Goal: Task Accomplishment & Management: Use online tool/utility

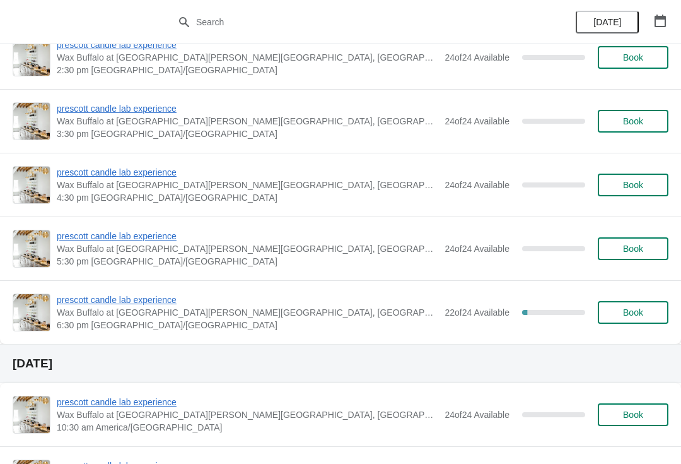
scroll to position [958, 0]
click at [166, 304] on span "prescott candle lab experience" at bounding box center [248, 299] width 382 height 13
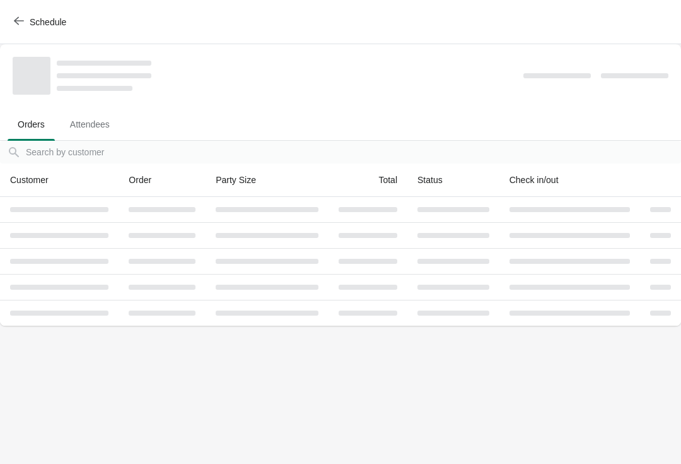
scroll to position [0, 0]
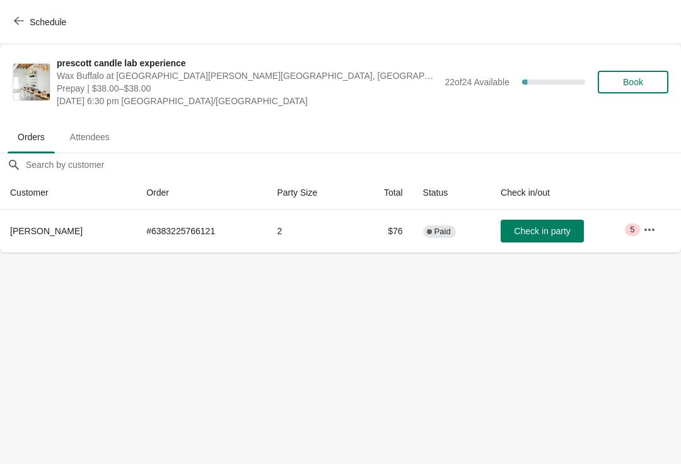
click at [658, 229] on button "button" at bounding box center [649, 229] width 23 height 23
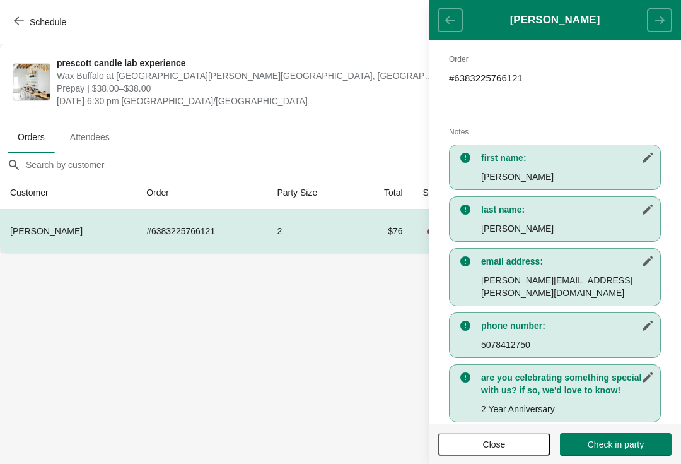
scroll to position [206, 0]
click at [496, 441] on span "Close" at bounding box center [494, 444] width 23 height 10
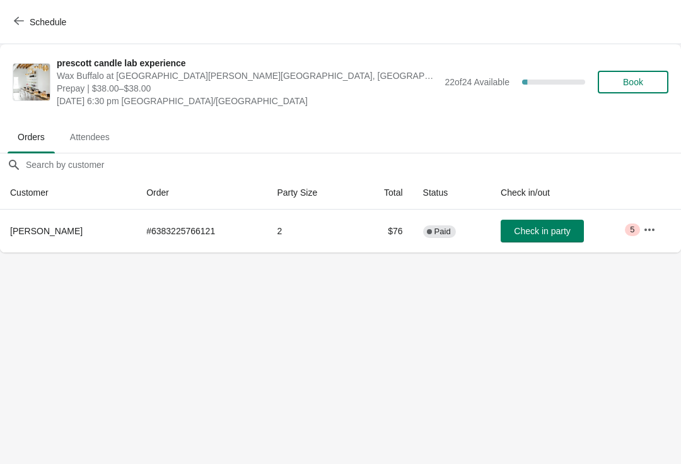
click at [8, 32] on button "Schedule" at bounding box center [41, 22] width 70 height 23
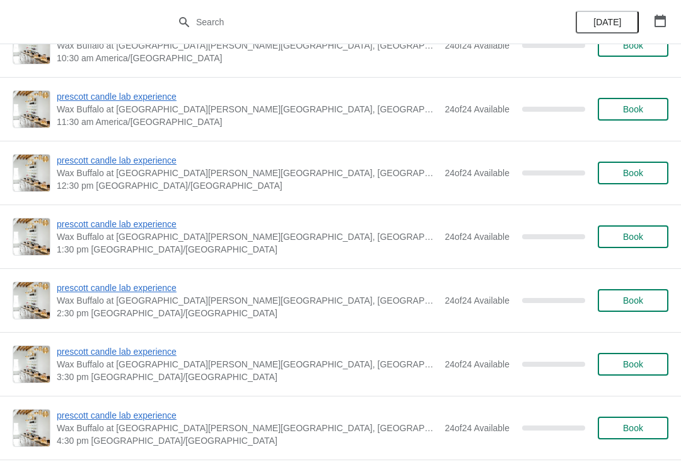
scroll to position [2067, 0]
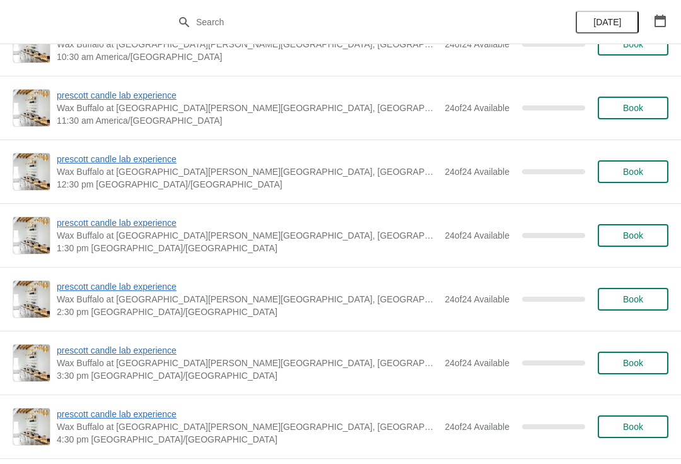
click at [661, 21] on icon "button" at bounding box center [660, 21] width 13 height 13
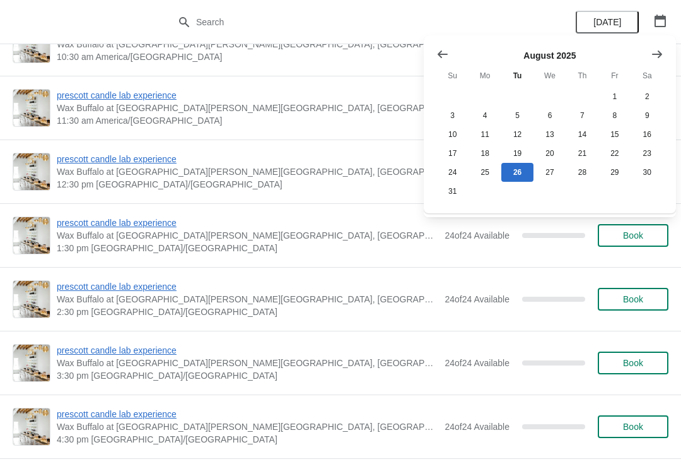
click at [665, 56] on button "Show next month, September 2025" at bounding box center [657, 54] width 23 height 23
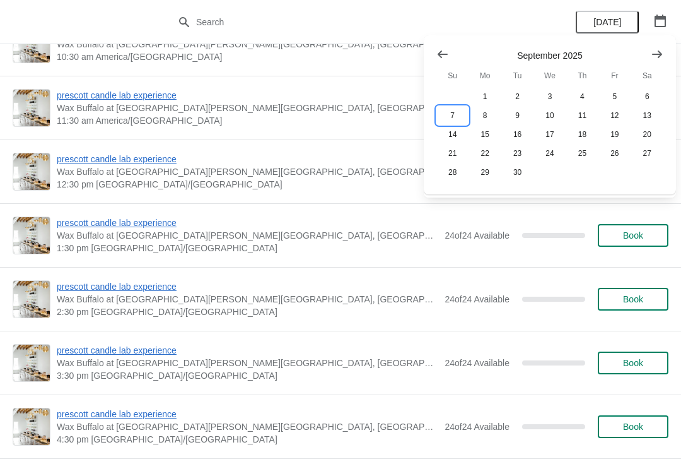
click at [461, 114] on button "7" at bounding box center [452, 115] width 32 height 19
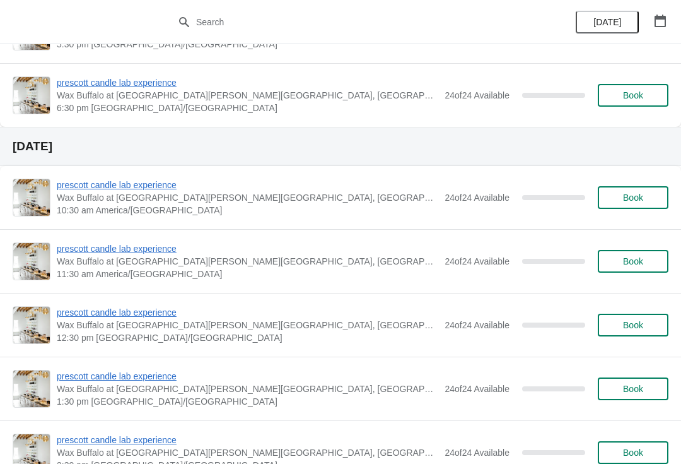
scroll to position [1234, 0]
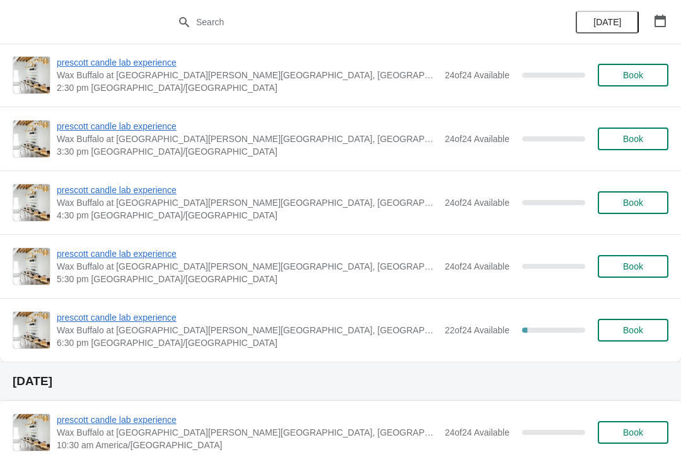
scroll to position [954, 0]
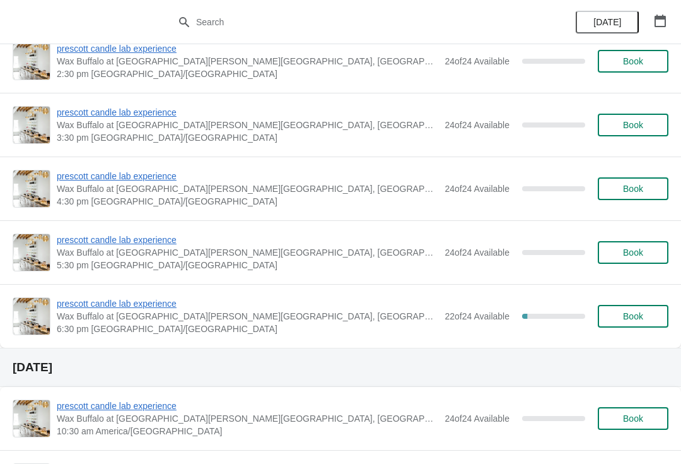
click at [141, 298] on span "prescott candle lab experience" at bounding box center [248, 303] width 382 height 13
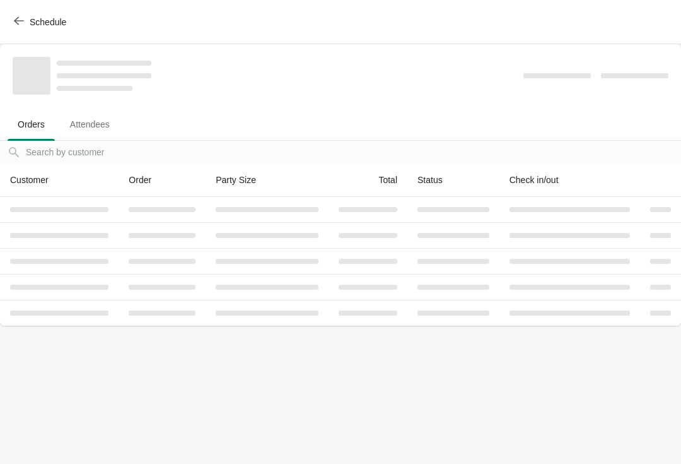
scroll to position [0, 0]
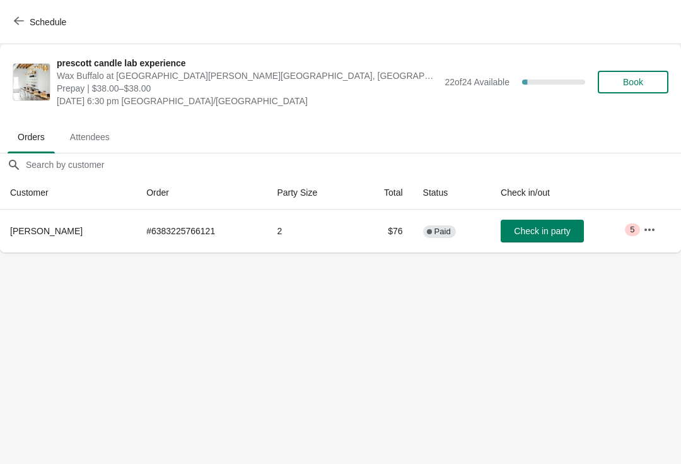
click at [547, 240] on button "Check in party" at bounding box center [542, 230] width 83 height 23
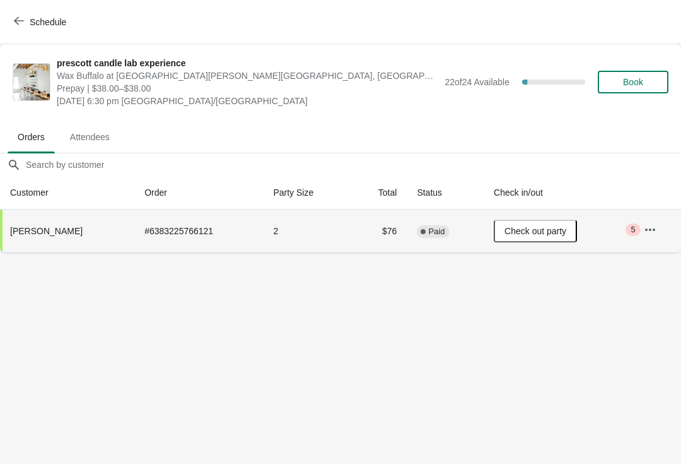
click at [557, 216] on td "Check out party" at bounding box center [559, 230] width 150 height 43
click at [547, 233] on span "Check out party" at bounding box center [536, 231] width 62 height 10
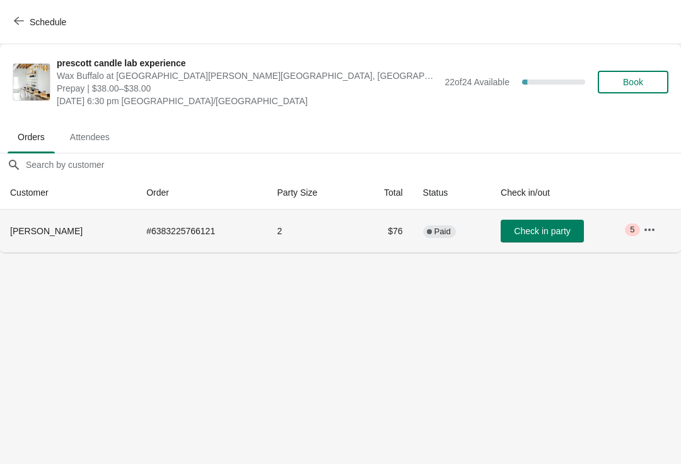
click at [652, 230] on icon "button" at bounding box center [649, 229] width 13 height 13
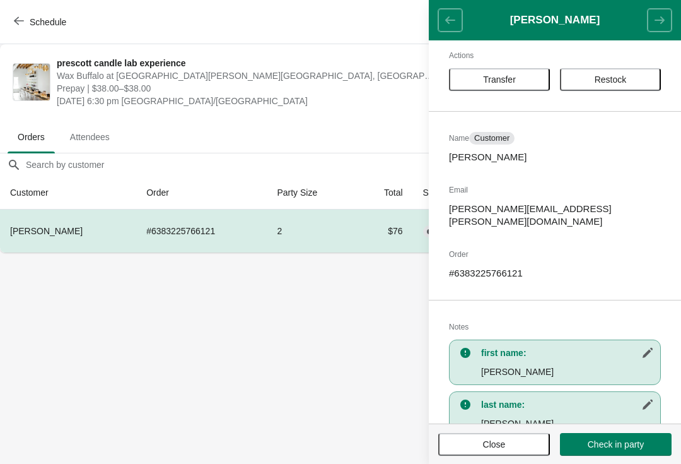
scroll to position [4, 0]
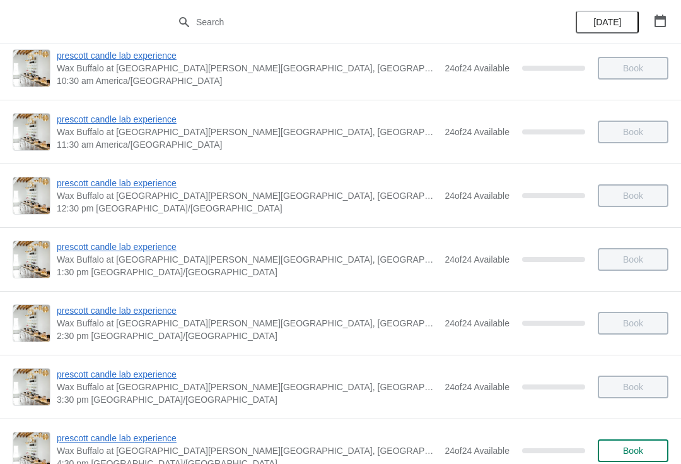
scroll to position [165, 0]
